Goal: Task Accomplishment & Management: Use online tool/utility

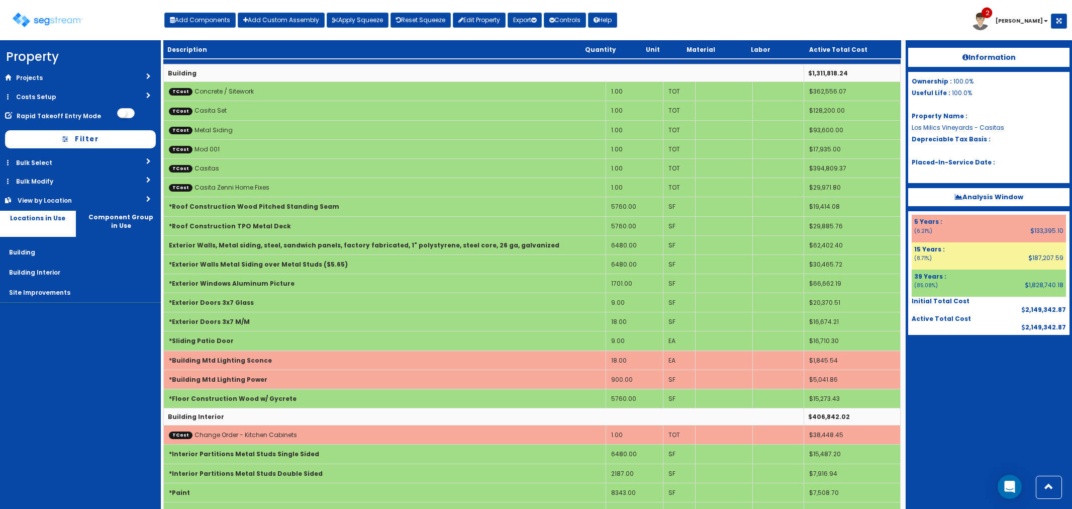
select select "39Y"
select select "default"
select select "6"
select select "5276306"
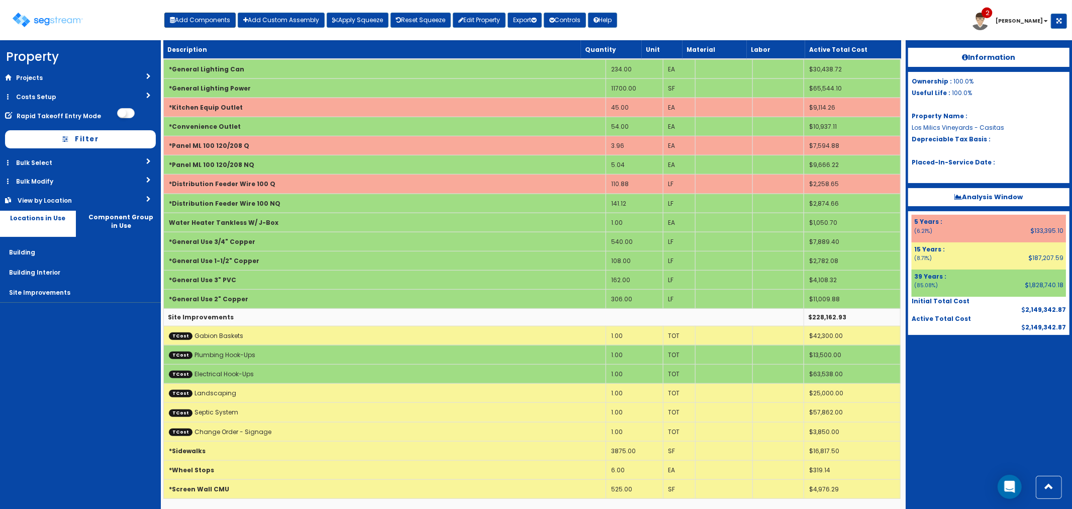
scroll to position [694, 0]
click at [213, 22] on button "Add Components" at bounding box center [199, 20] width 71 height 15
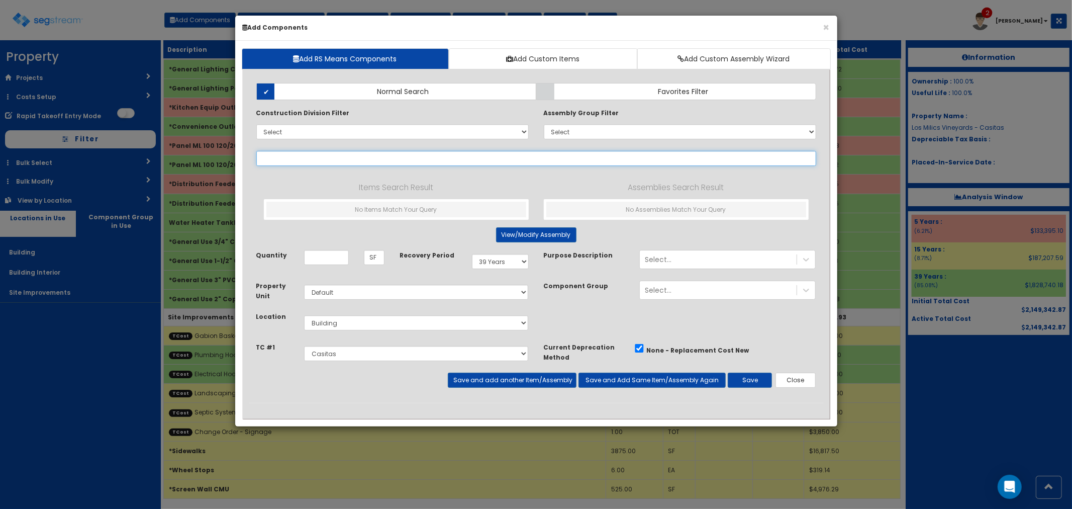
select select
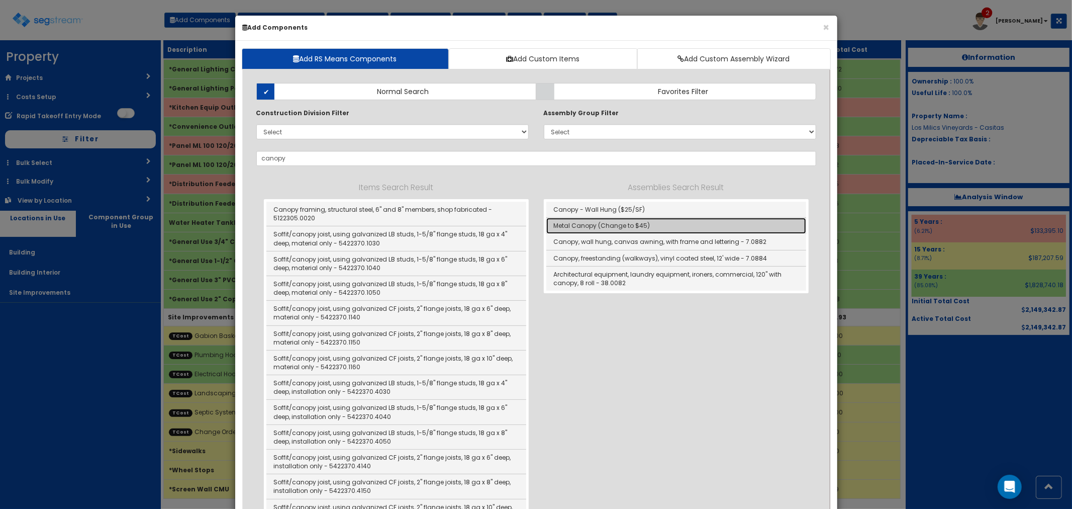
click at [604, 225] on link "Metal Canopy (Change to $45)" at bounding box center [676, 226] width 260 height 16
type input "Metal Canopy (Change to $45)"
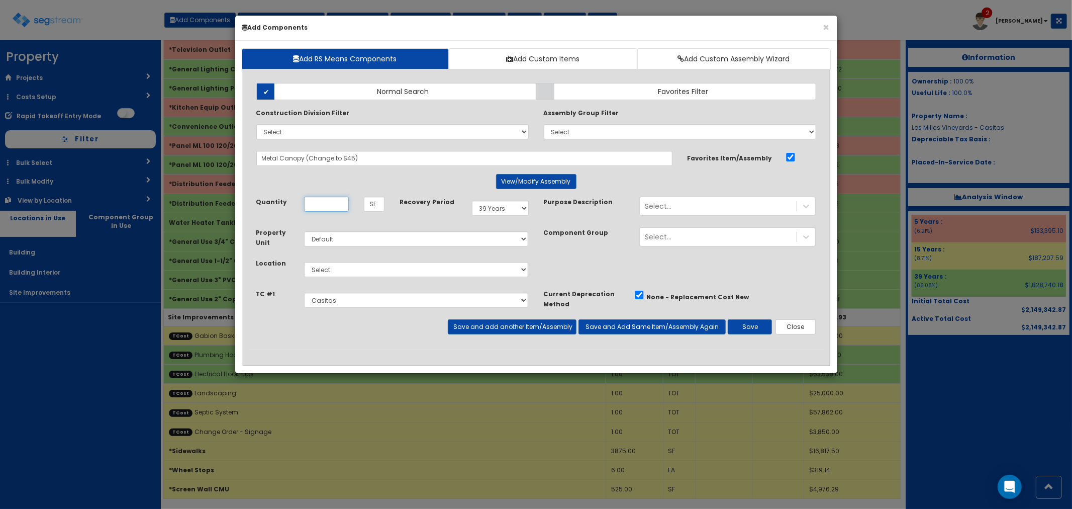
scroll to position [0, 0]
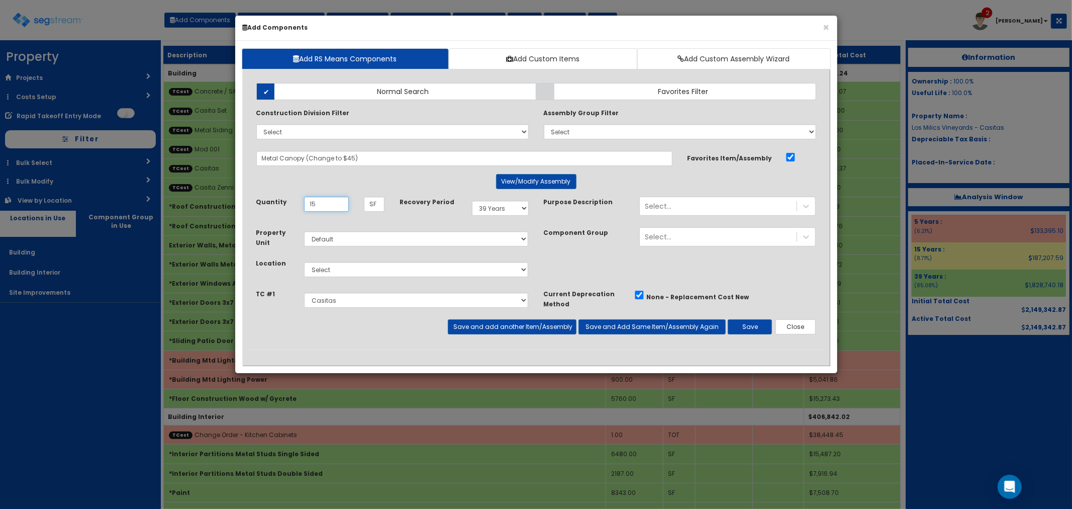
type input "15"
click at [321, 275] on select "Select Building Building Interior Site Improvements Add Additional Location" at bounding box center [416, 269] width 225 height 15
select select "6"
click at [304, 262] on select "Select Building Building Interior Site Improvements Add Additional Location" at bounding box center [416, 269] width 225 height 15
click at [506, 210] on select "Select 5 Years 7 Years 9 Years 10 Years 15 Years 15 Year QLI 15 Year QRP 15 Yea…" at bounding box center [500, 208] width 57 height 15
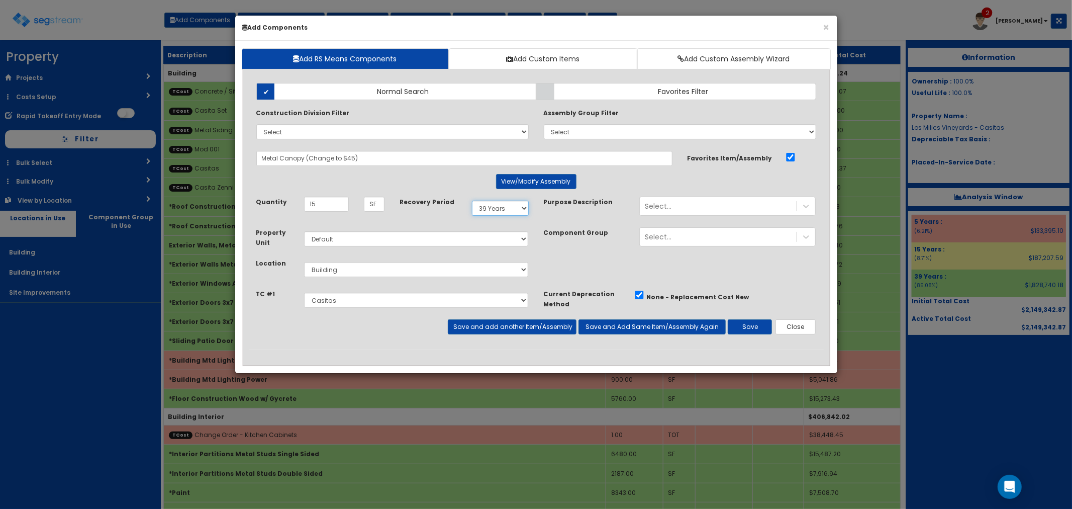
select select "5Y"
click at [472, 201] on select "Select 5 Years 7 Years 9 Years 10 Years 15 Years 15 Year QLI 15 Year QRP 15 Yea…" at bounding box center [500, 208] width 57 height 15
click at [762, 319] on button "Save" at bounding box center [750, 326] width 44 height 15
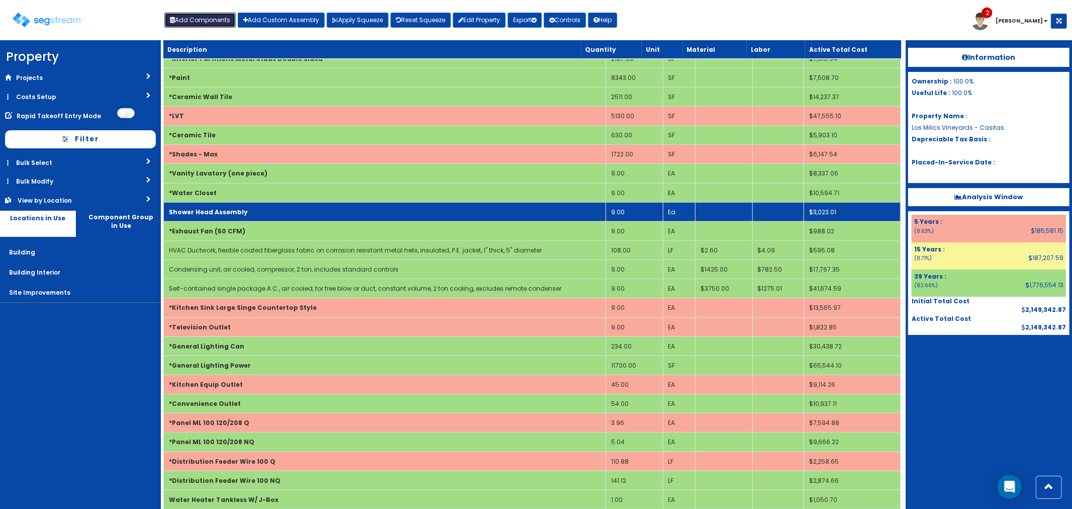
scroll to position [210, 0]
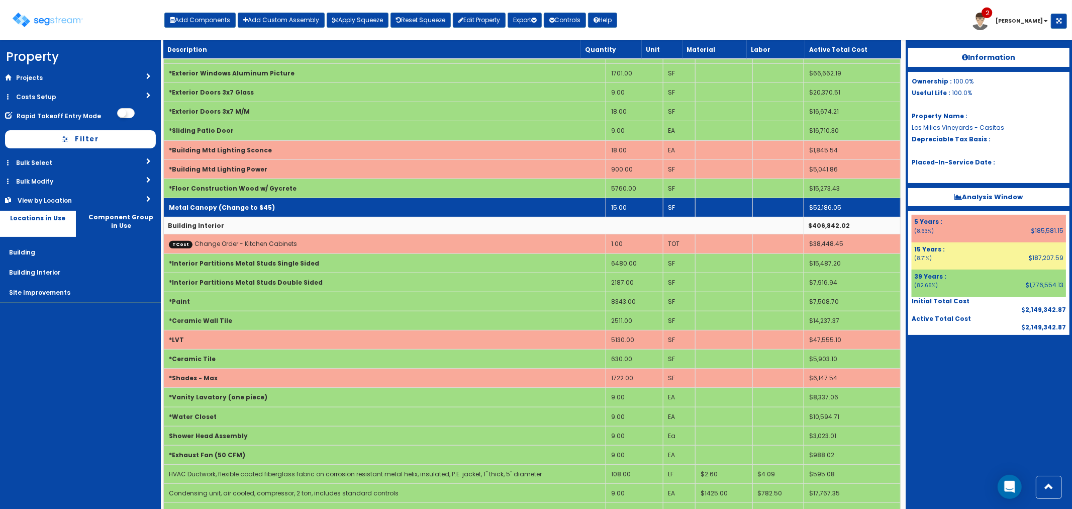
click at [287, 202] on td "Metal Canopy (Change to $45)" at bounding box center [384, 207] width 442 height 19
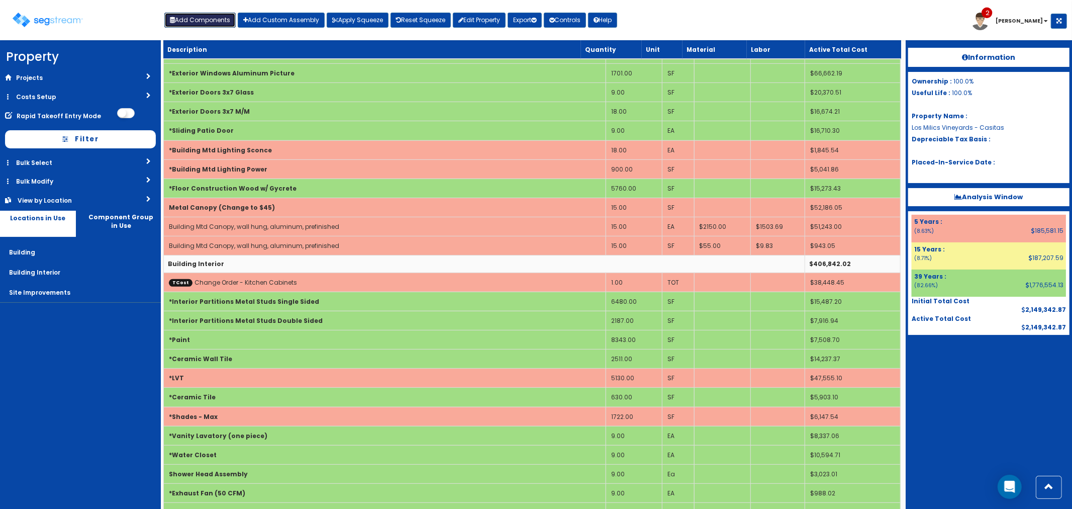
click at [197, 24] on button "Add Components" at bounding box center [199, 20] width 71 height 15
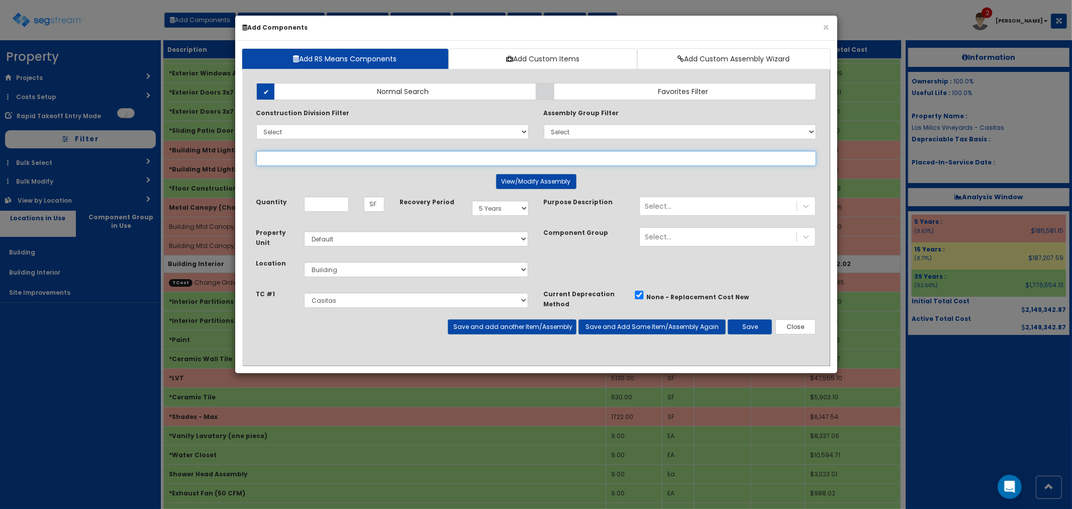
select select
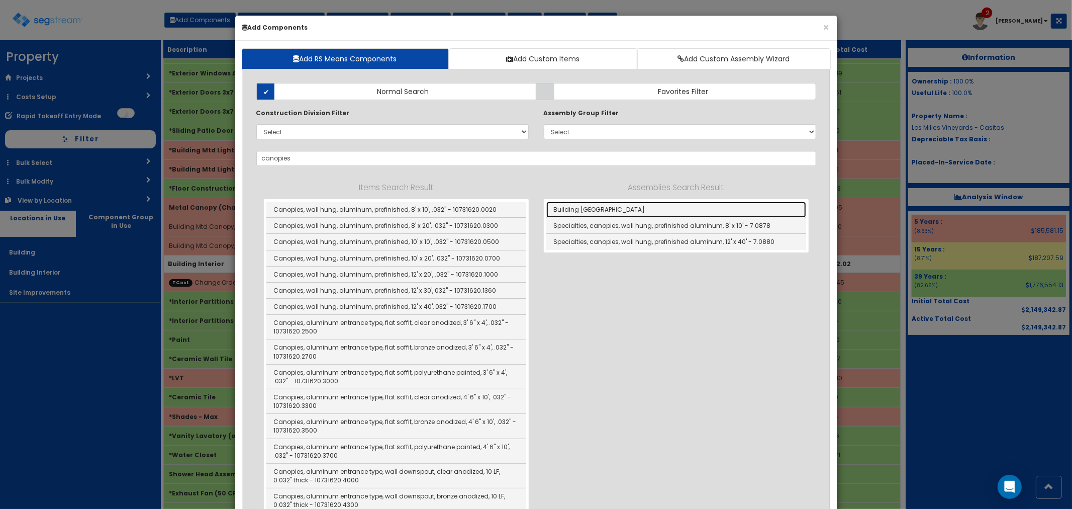
drag, startPoint x: 569, startPoint y: 209, endPoint x: 644, endPoint y: 268, distance: 96.2
click at [569, 209] on link "Building Mtd Canopies" at bounding box center [676, 210] width 260 height 16
type input "Building Mtd Canopies"
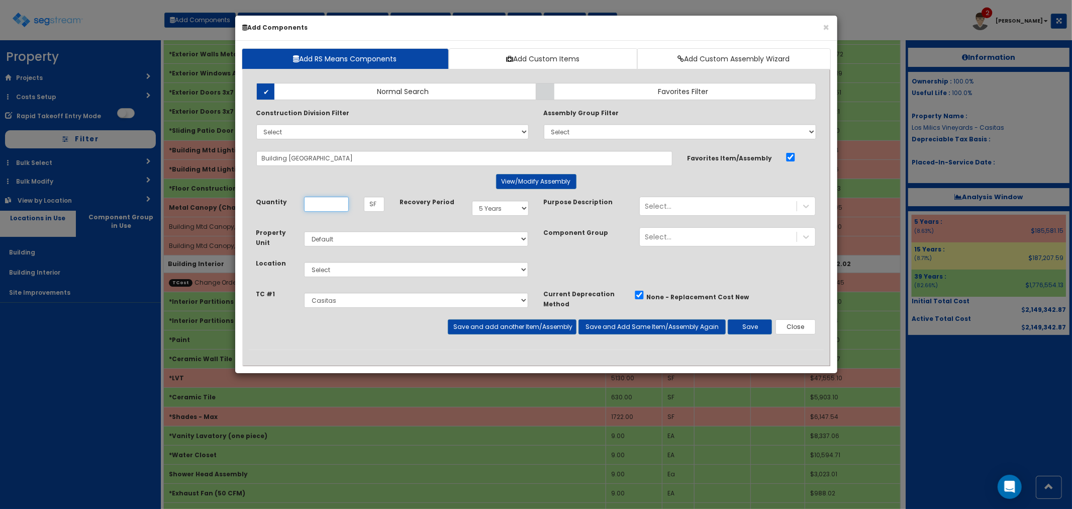
scroll to position [0, 0]
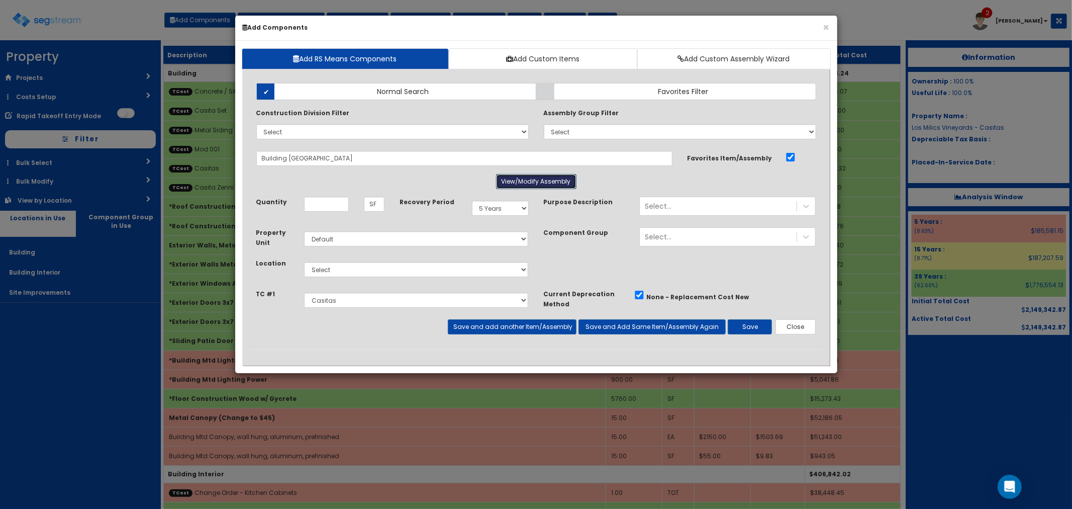
click at [511, 181] on button "View/Modify Assembly" at bounding box center [536, 181] width 80 height 15
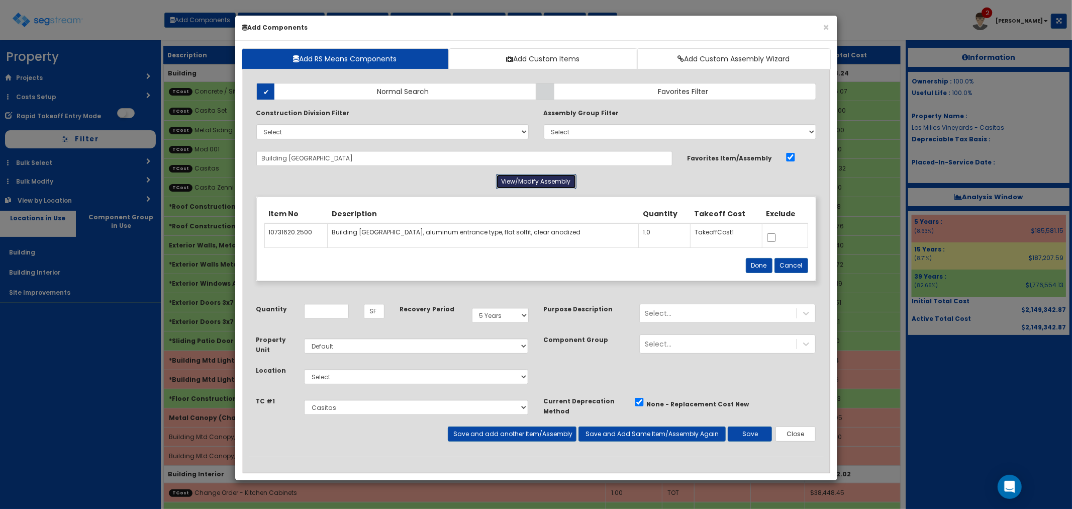
click at [515, 184] on button "View/Modify Assembly" at bounding box center [536, 181] width 80 height 15
click at [761, 262] on button "Done" at bounding box center [759, 265] width 27 height 15
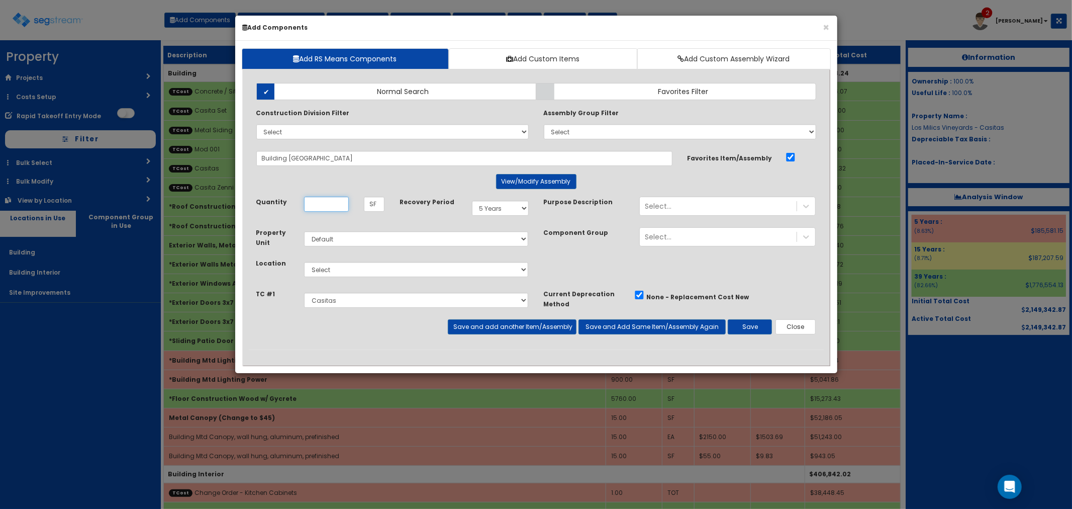
click at [320, 205] on input "Quantity" at bounding box center [326, 204] width 45 height 15
type input "1,350"
click at [328, 270] on select "Select Building Building Interior Site Improvements Add Additional Location" at bounding box center [416, 269] width 225 height 15
select select "6"
click at [304, 262] on select "Select Building Building Interior Site Improvements Add Additional Location" at bounding box center [416, 269] width 225 height 15
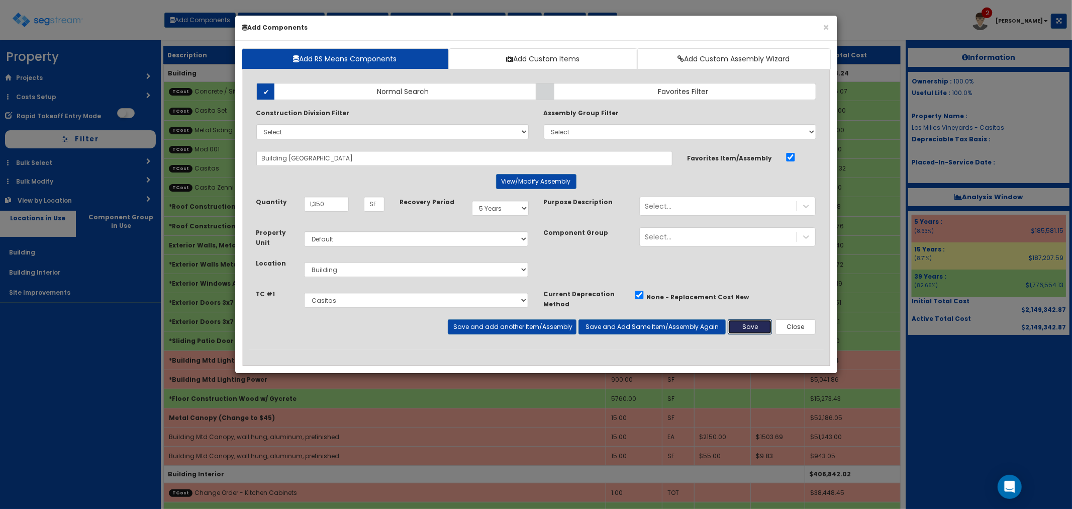
click at [744, 324] on button "Save" at bounding box center [750, 326] width 44 height 15
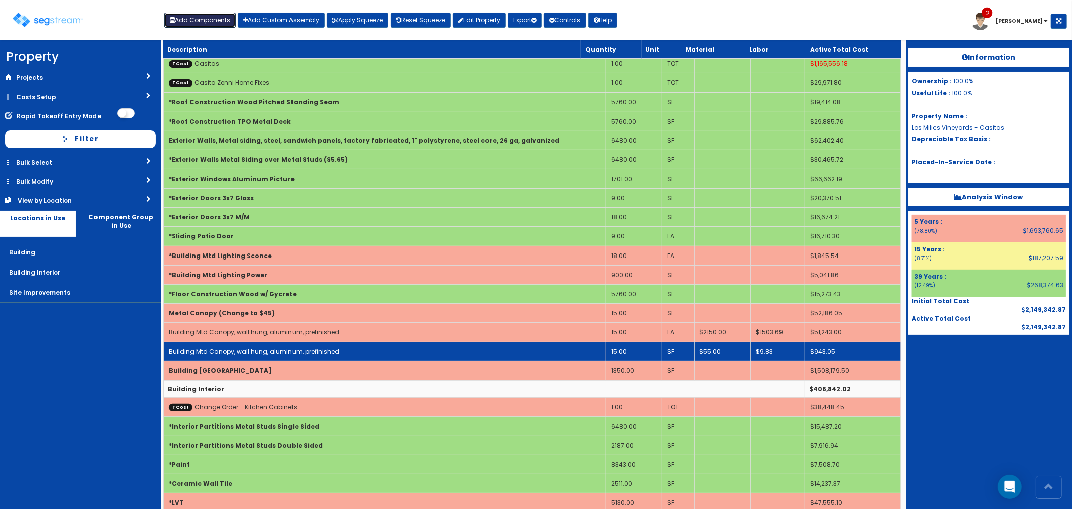
scroll to position [112, 0]
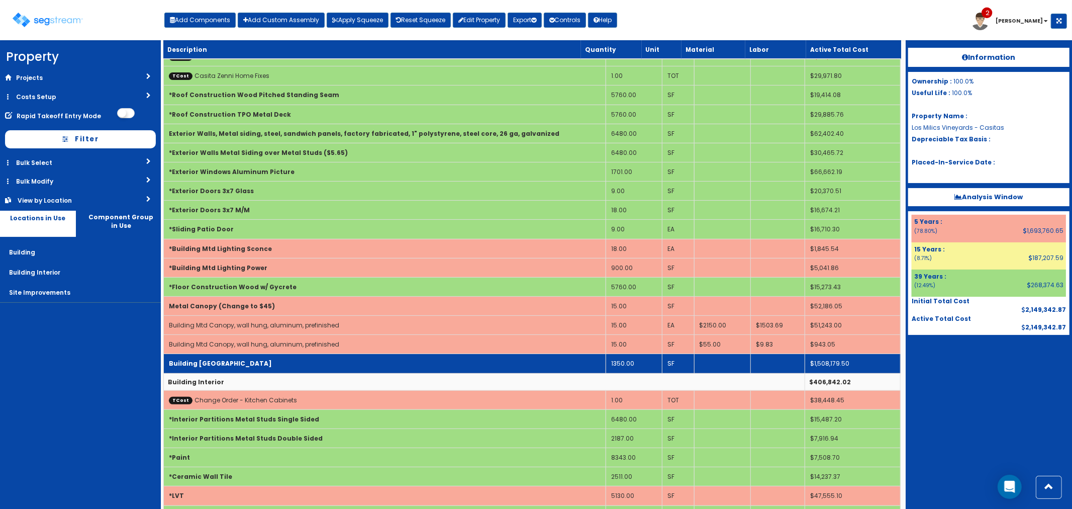
click at [424, 360] on td "Building Mtd Canopies" at bounding box center [384, 363] width 442 height 19
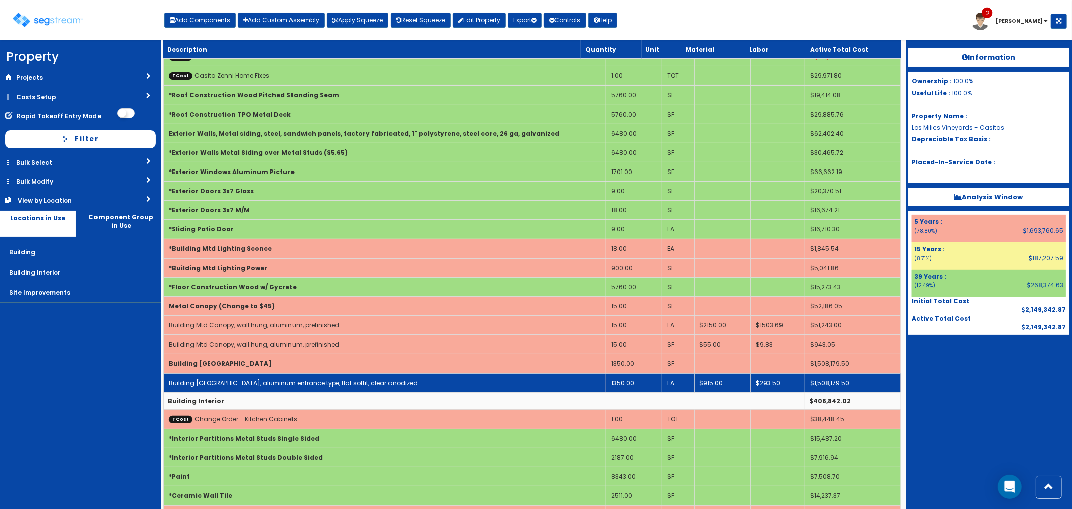
click at [417, 380] on td "Building Mtd Canopies, aluminum entrance type, flat soffit, clear anodized" at bounding box center [384, 382] width 442 height 19
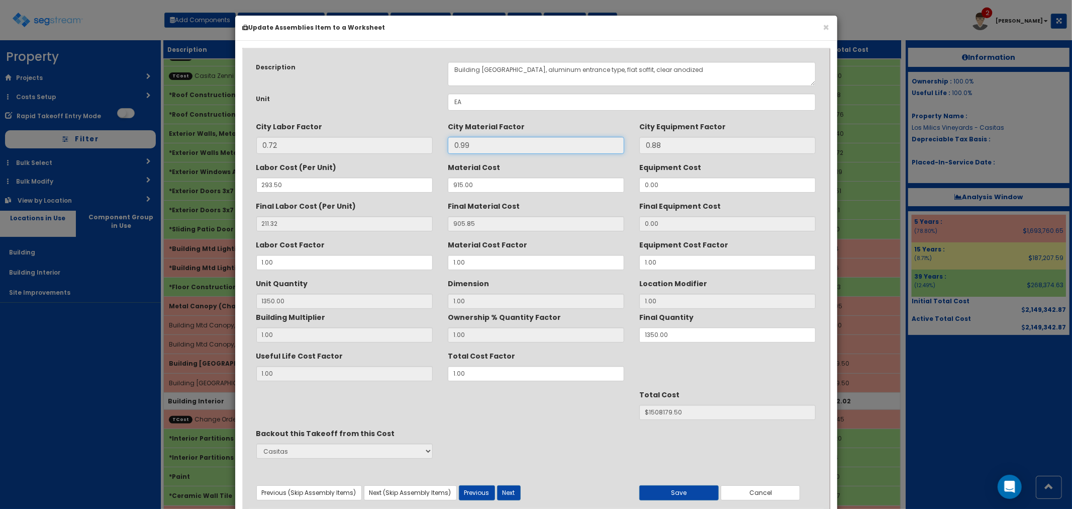
drag, startPoint x: 480, startPoint y: 143, endPoint x: 436, endPoint y: 141, distance: 44.8
click at [436, 141] on div "City Labor Factor 0.72 City Material Factor 0.99 City Equipment Factor 0.88" at bounding box center [536, 136] width 575 height 36
drag, startPoint x: 481, startPoint y: 186, endPoint x: 443, endPoint y: 182, distance: 38.9
click at [443, 182] on div "Material Cost 915.00" at bounding box center [535, 176] width 191 height 34
type input "45"
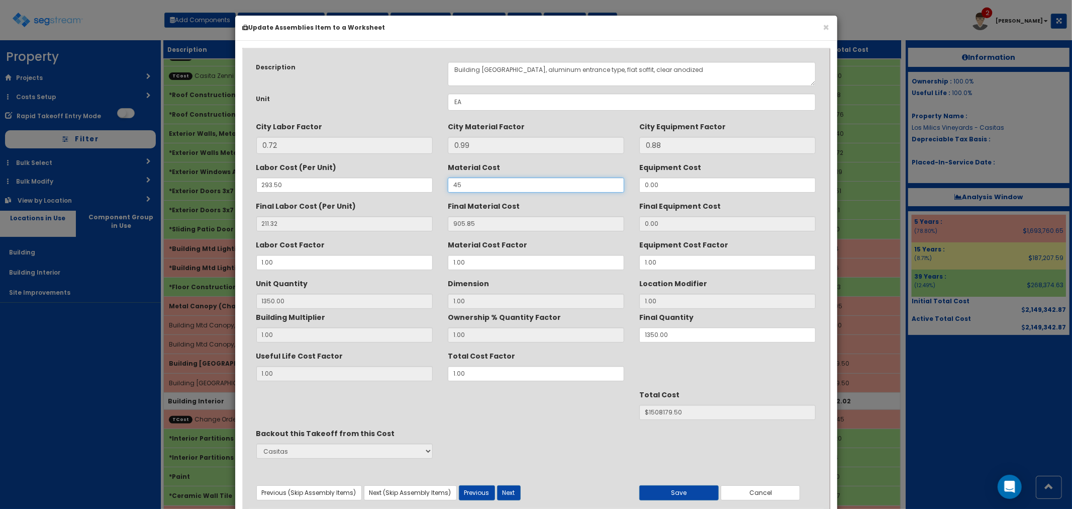
type input "44.55"
type input "1350"
type input "$345424.50"
type input "45"
drag, startPoint x: 261, startPoint y: 179, endPoint x: 249, endPoint y: 180, distance: 12.6
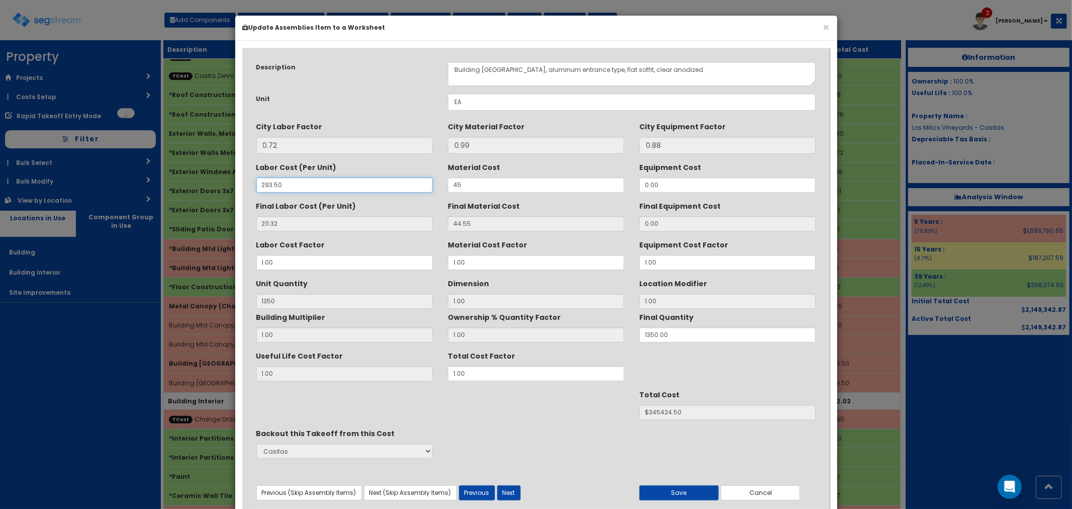
click at [249, 180] on div "Labor Cost (Per Unit) 293.50" at bounding box center [344, 176] width 191 height 34
type input "0"
type input "0.00"
type input "$60142.50"
type input "0"
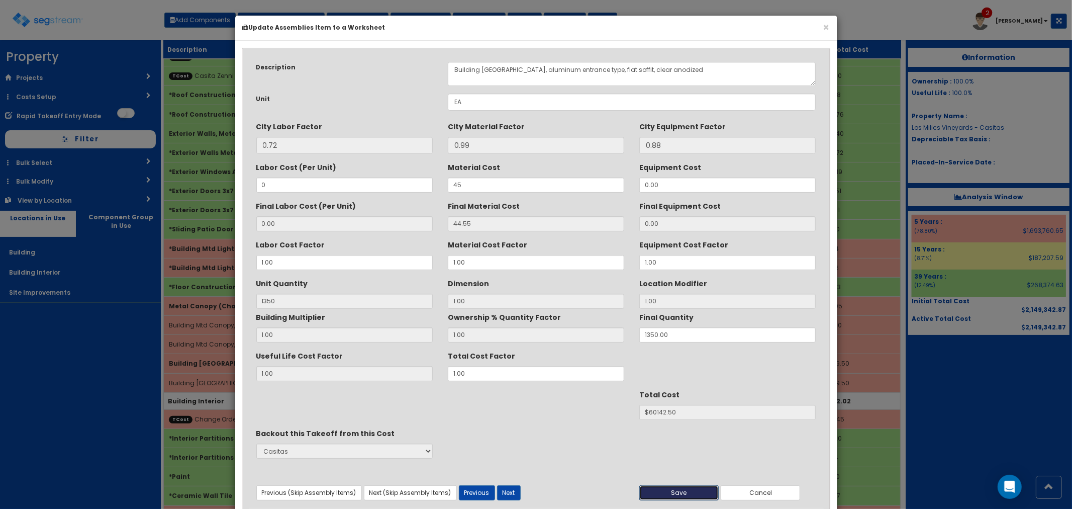
click at [657, 495] on button "Save" at bounding box center [678, 492] width 79 height 15
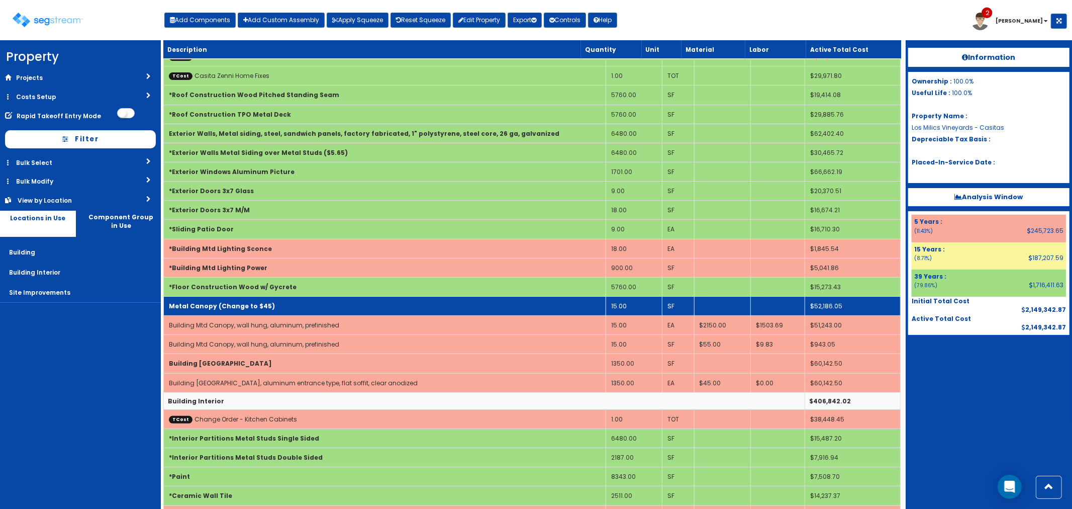
click at [629, 304] on td "15.00" at bounding box center [634, 306] width 56 height 19
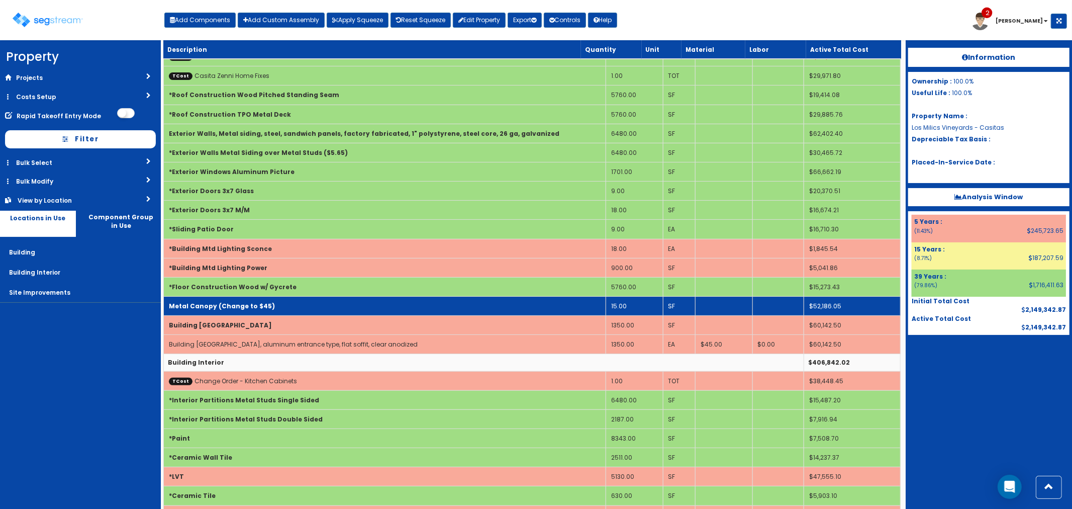
click at [626, 305] on td "15.00" at bounding box center [634, 306] width 57 height 19
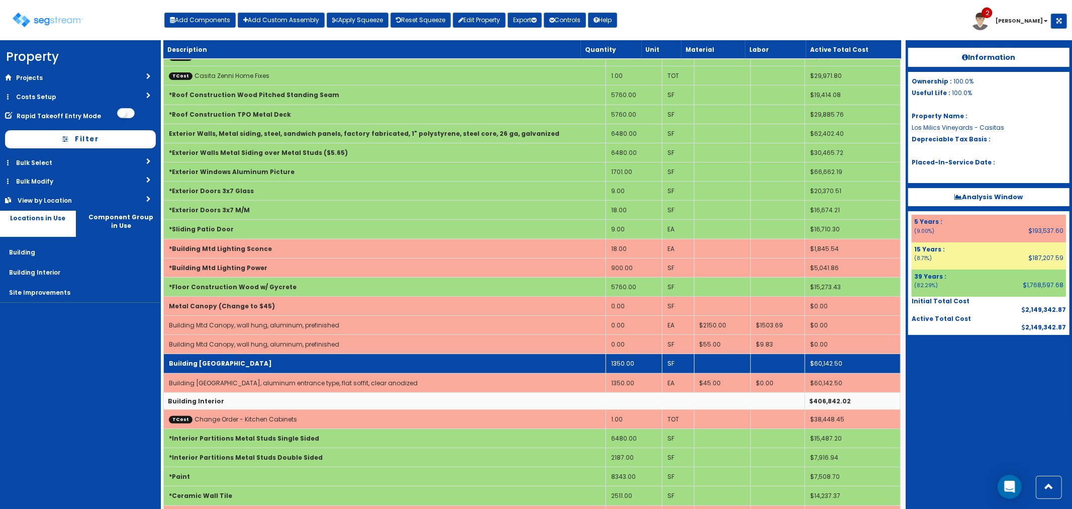
click at [262, 357] on td "Building Mtd Canopies" at bounding box center [384, 363] width 442 height 19
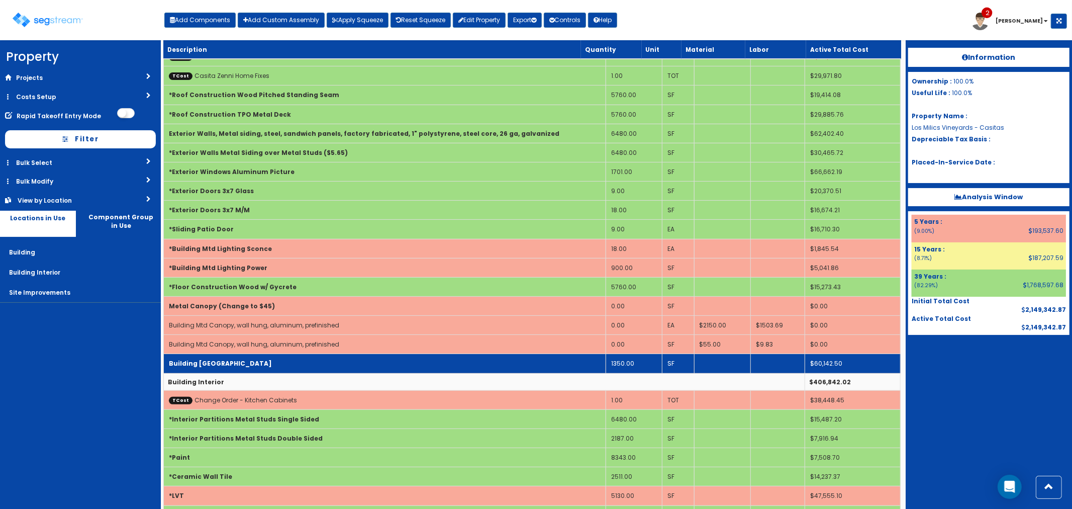
click at [262, 357] on td "Building Mtd Canopies" at bounding box center [384, 363] width 442 height 19
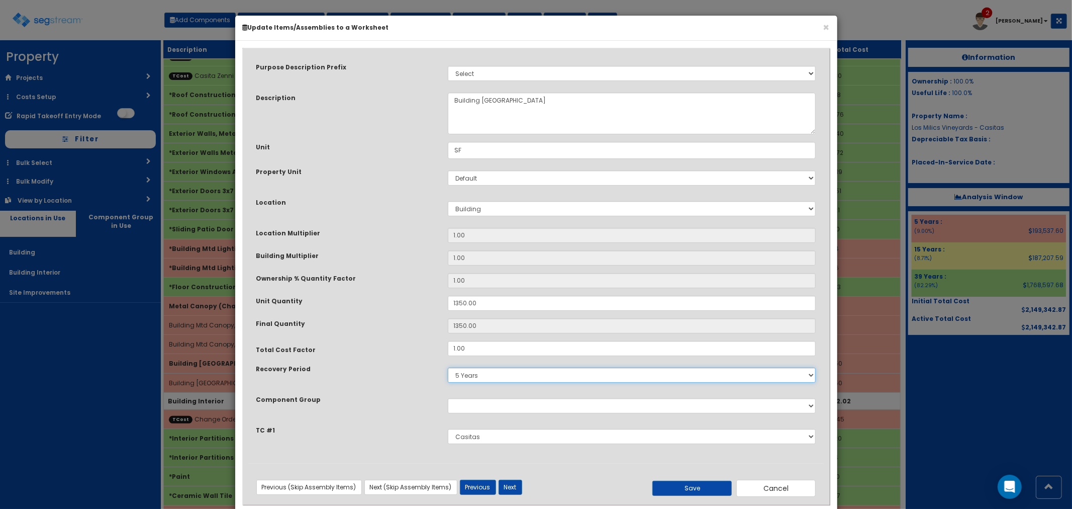
click at [481, 374] on select "5 Years 7 Years 9 Years 10 Years 15 Years 15 Year QLI 15 Year QRP 15 Year QIP 2…" at bounding box center [632, 374] width 368 height 15
select select "39Y"
click at [448, 367] on select "5 Years 7 Years 9 Years 10 Years 15 Years 15 Year QLI 15 Year QRP 15 Year QIP 2…" at bounding box center [632, 374] width 368 height 15
click at [677, 488] on button "Save" at bounding box center [691, 487] width 79 height 15
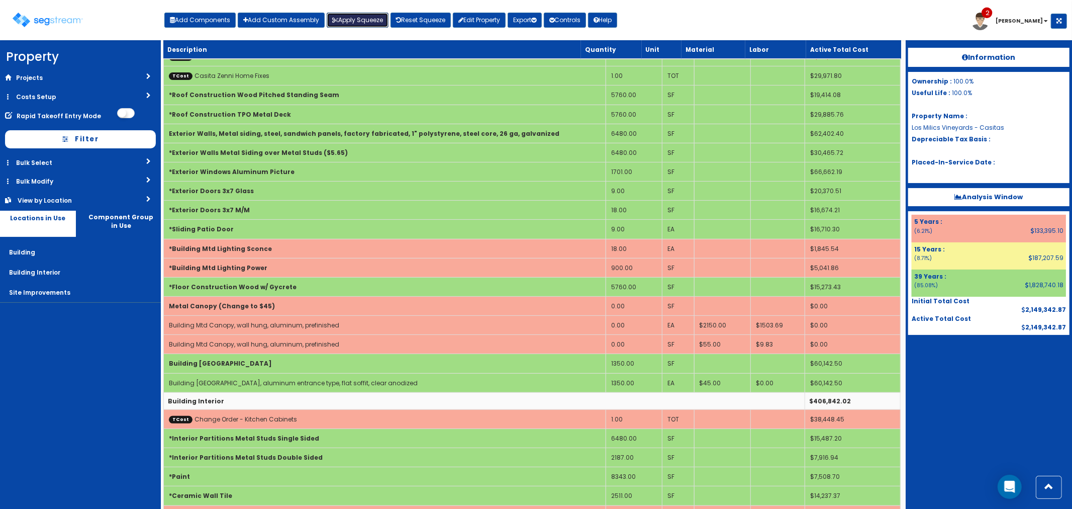
click at [353, 23] on button "Apply Squeeze" at bounding box center [358, 20] width 62 height 15
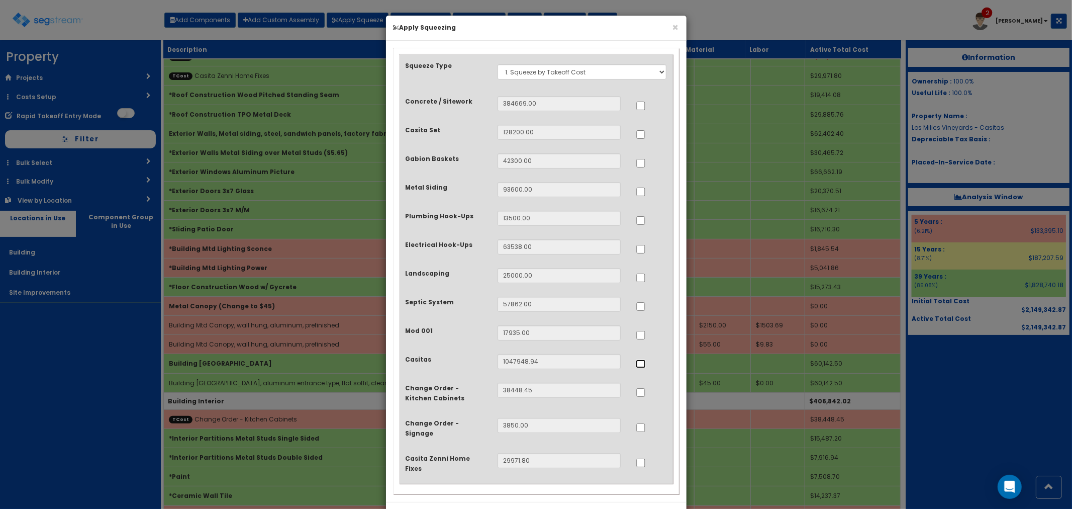
click at [639, 365] on input "..." at bounding box center [641, 363] width 10 height 9
checkbox input "true"
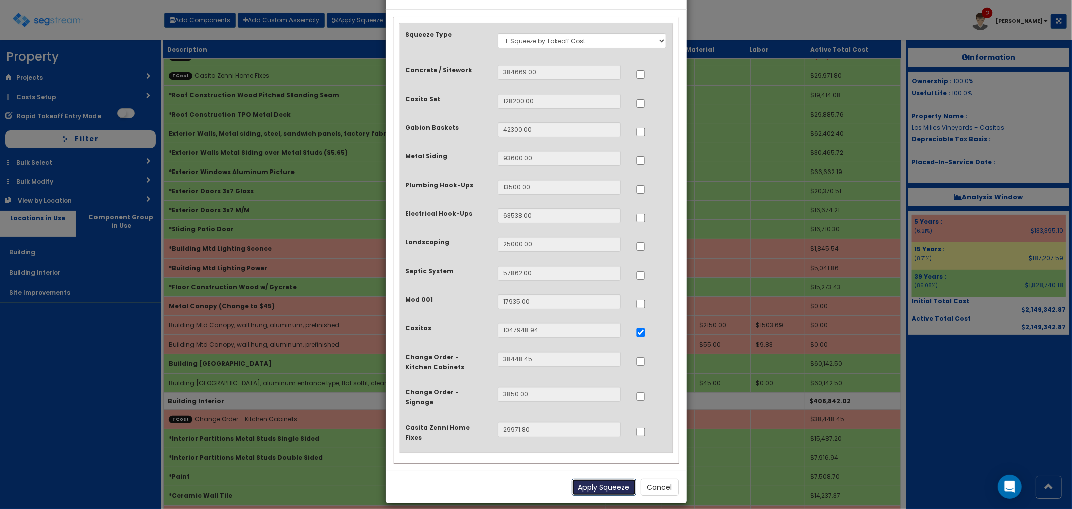
click at [590, 478] on button "Apply Squeeze" at bounding box center [604, 486] width 64 height 17
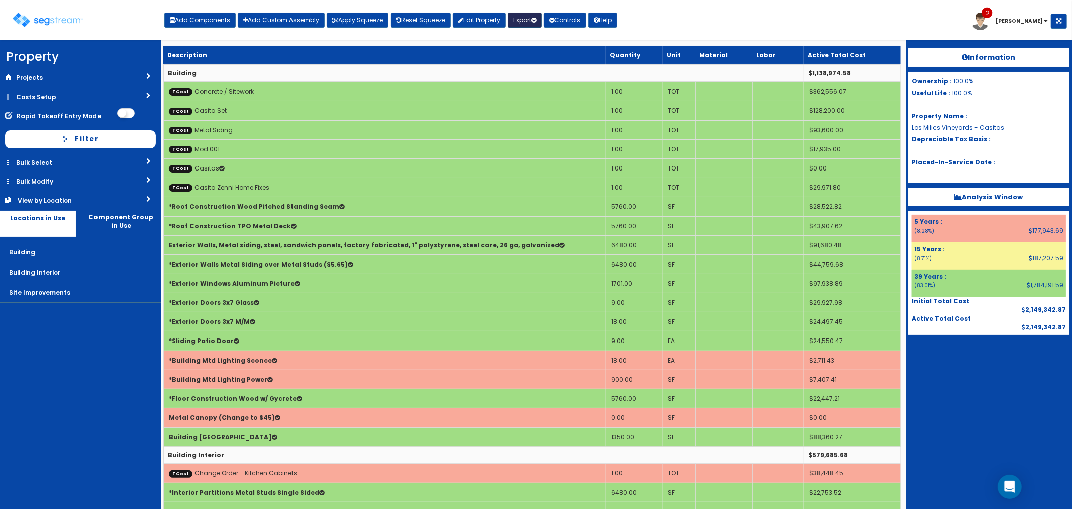
click at [529, 21] on button "Export" at bounding box center [525, 20] width 34 height 15
click at [534, 68] on link "Final Report(pdf)" at bounding box center [558, 72] width 100 height 20
click at [984, 192] on b "Analysis Window" at bounding box center [989, 197] width 68 height 10
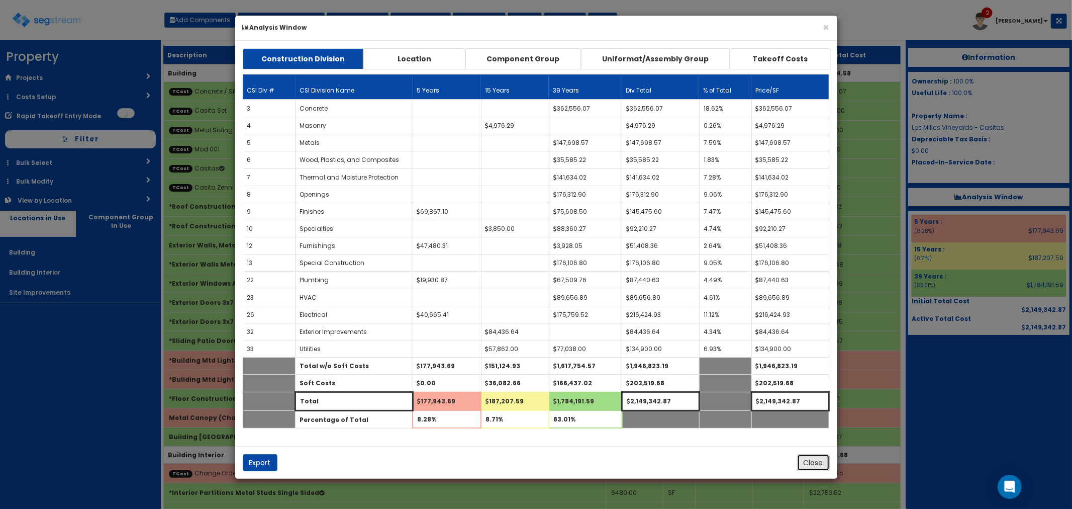
click at [815, 466] on button "Close" at bounding box center [813, 462] width 33 height 17
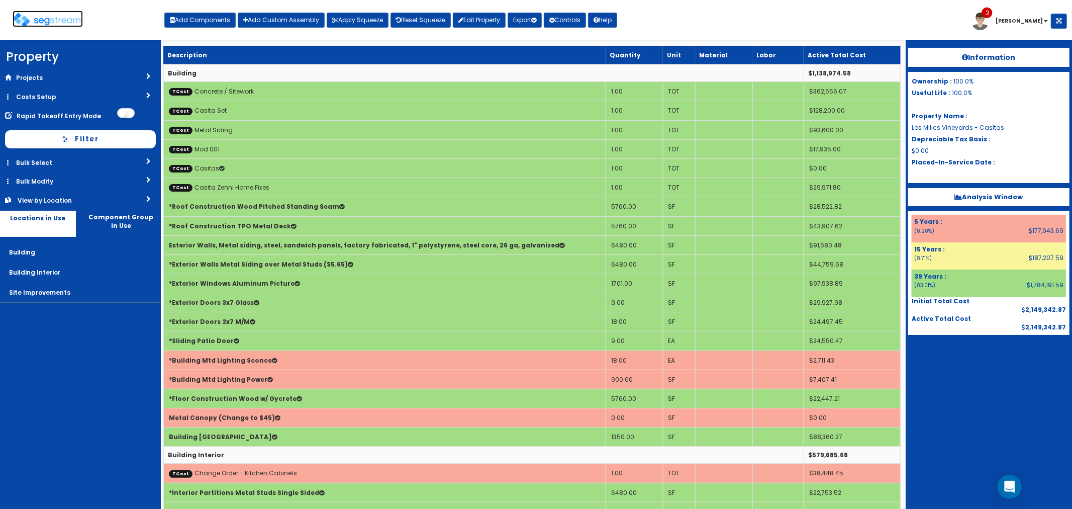
click at [57, 17] on img at bounding box center [48, 20] width 70 height 15
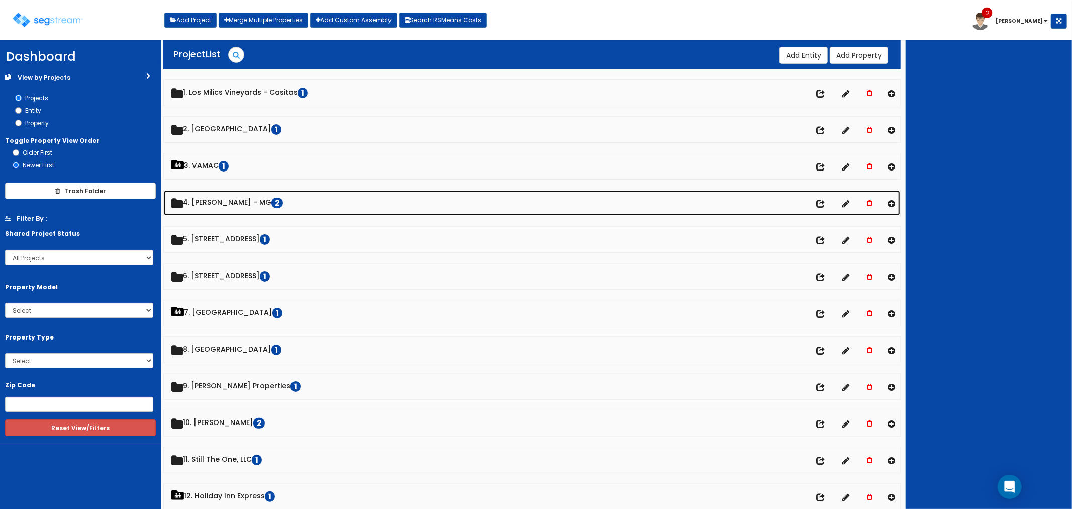
click at [235, 203] on link "4. [PERSON_NAME] - MG 2" at bounding box center [532, 203] width 737 height 26
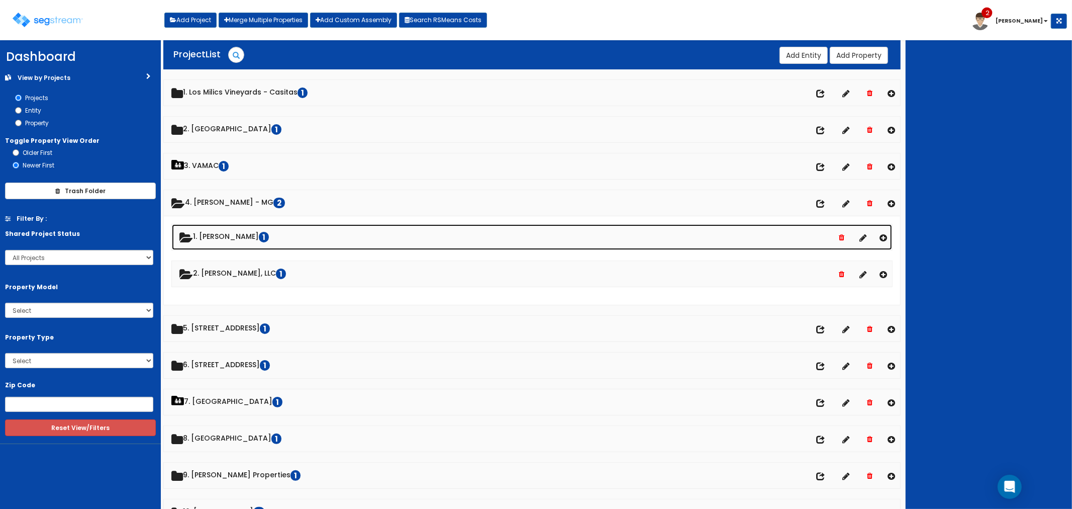
click at [225, 234] on link "1. [PERSON_NAME] 1" at bounding box center [532, 237] width 721 height 26
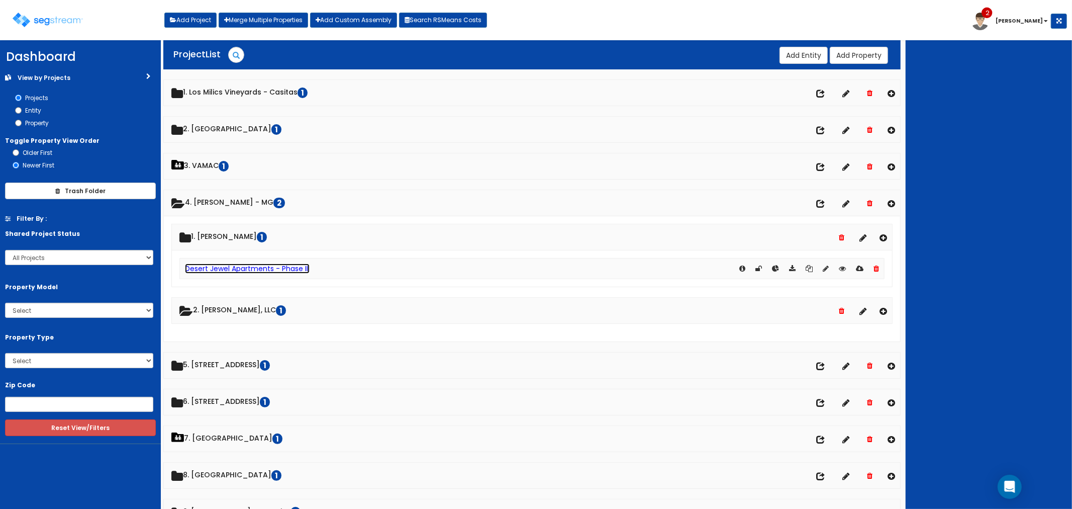
click at [229, 269] on link "Desert Jewel Apartments - Phase III" at bounding box center [247, 268] width 125 height 10
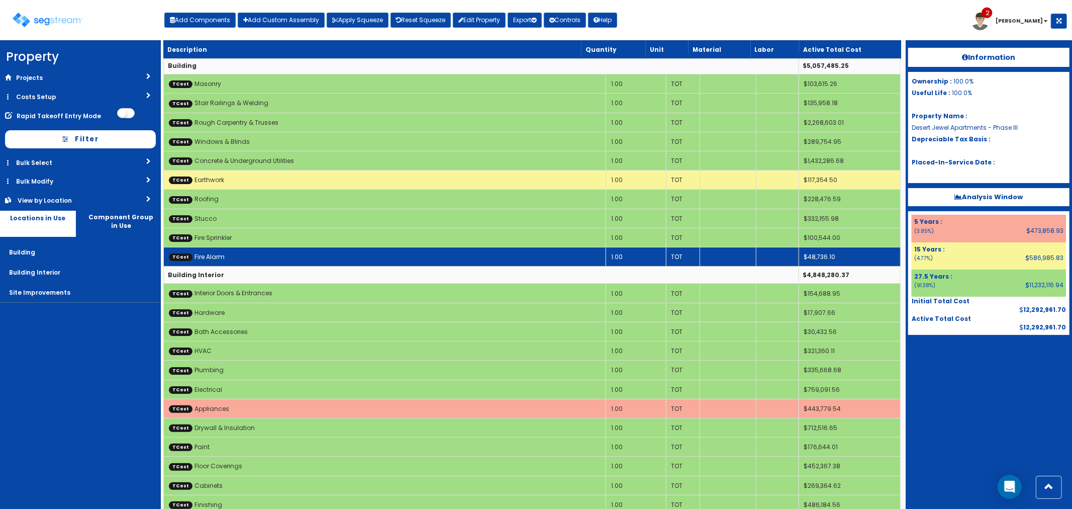
scroll to position [7, 0]
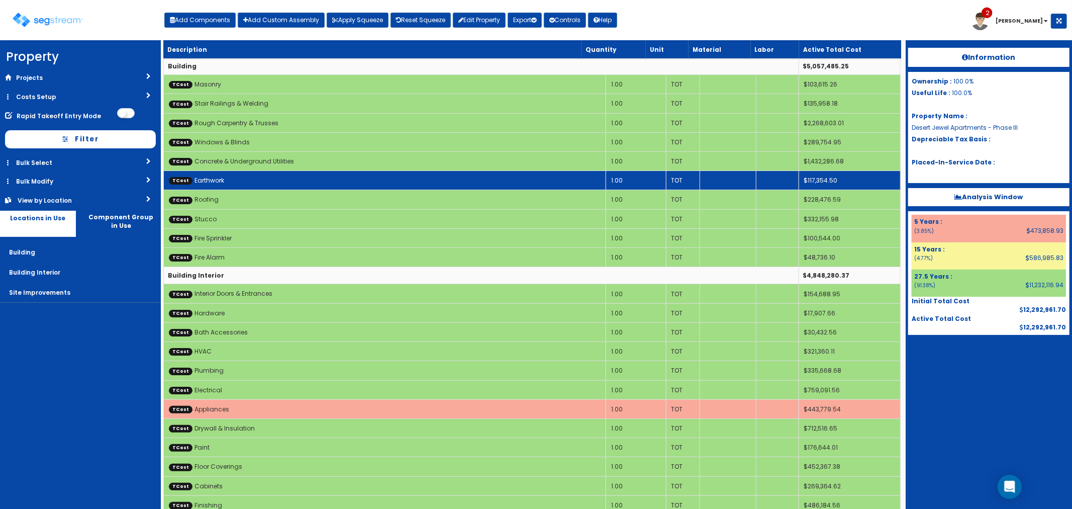
click at [330, 181] on td "TCost Earthwork" at bounding box center [384, 180] width 442 height 19
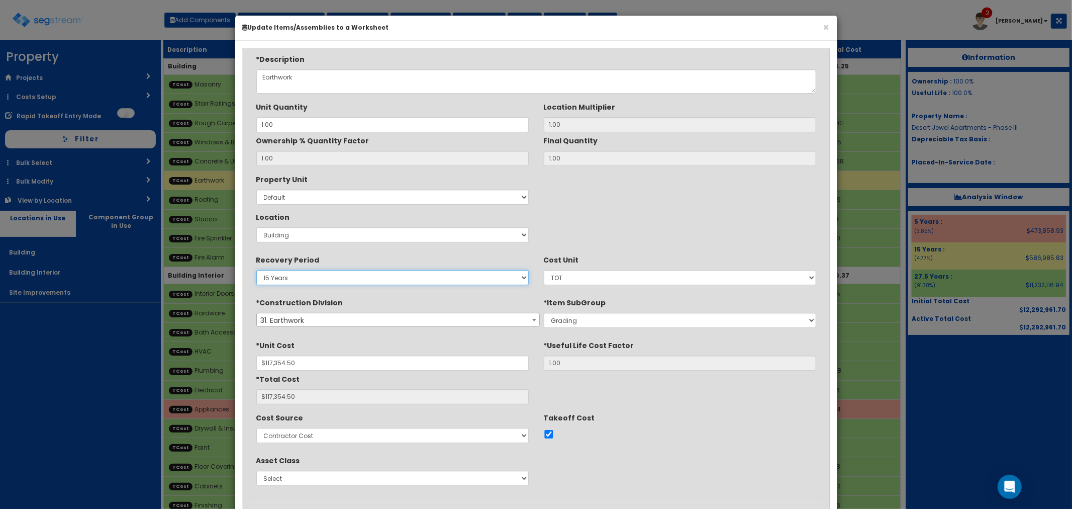
click at [314, 278] on select "5 Years 7 Years 15 Years 27.5 Years" at bounding box center [392, 277] width 272 height 15
select select "275Y"
click at [256, 270] on select "5 Years 7 Years 15 Years 27.5 Years" at bounding box center [392, 277] width 272 height 15
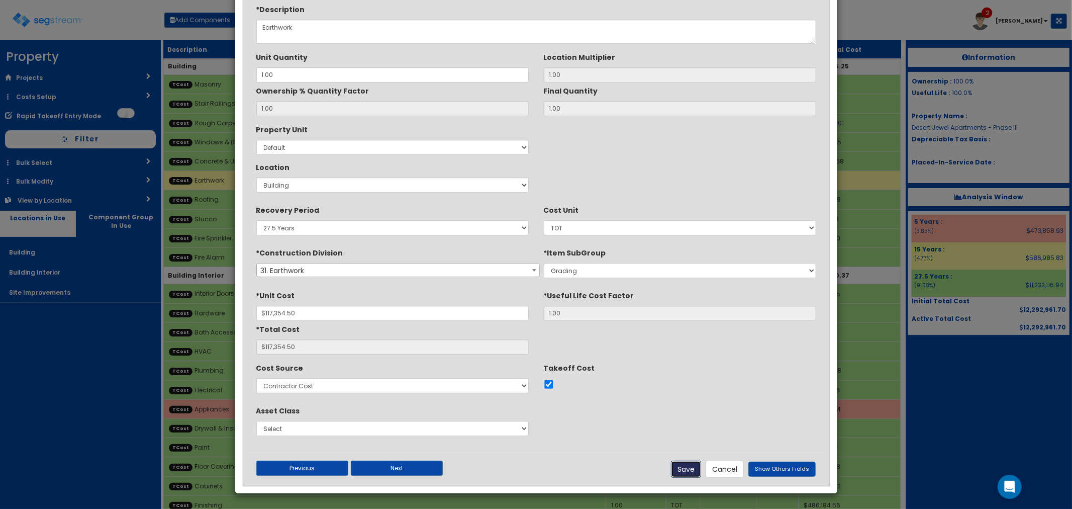
click at [685, 470] on button "Save" at bounding box center [686, 468] width 30 height 17
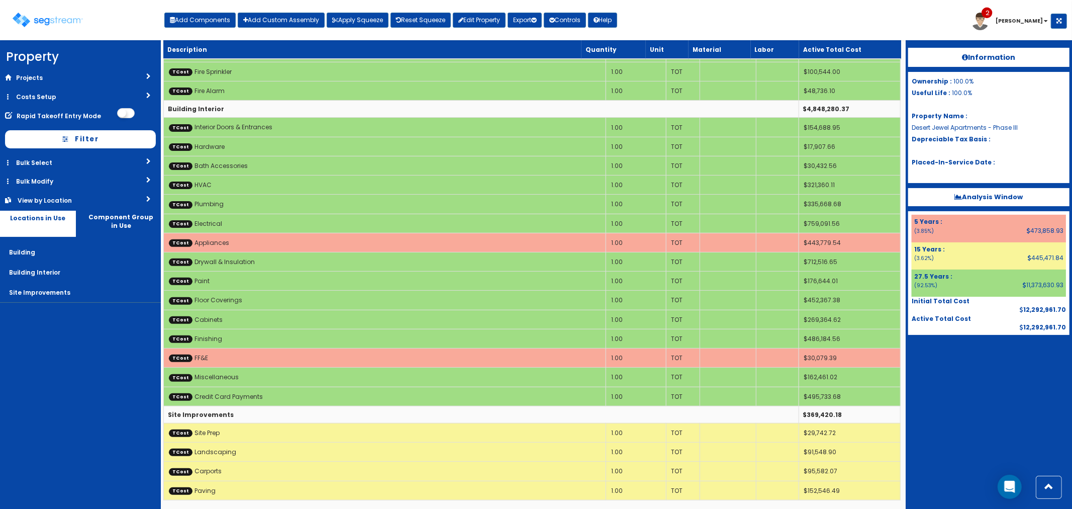
scroll to position [174, 0]
